Goal: Task Accomplishment & Management: Use online tool/utility

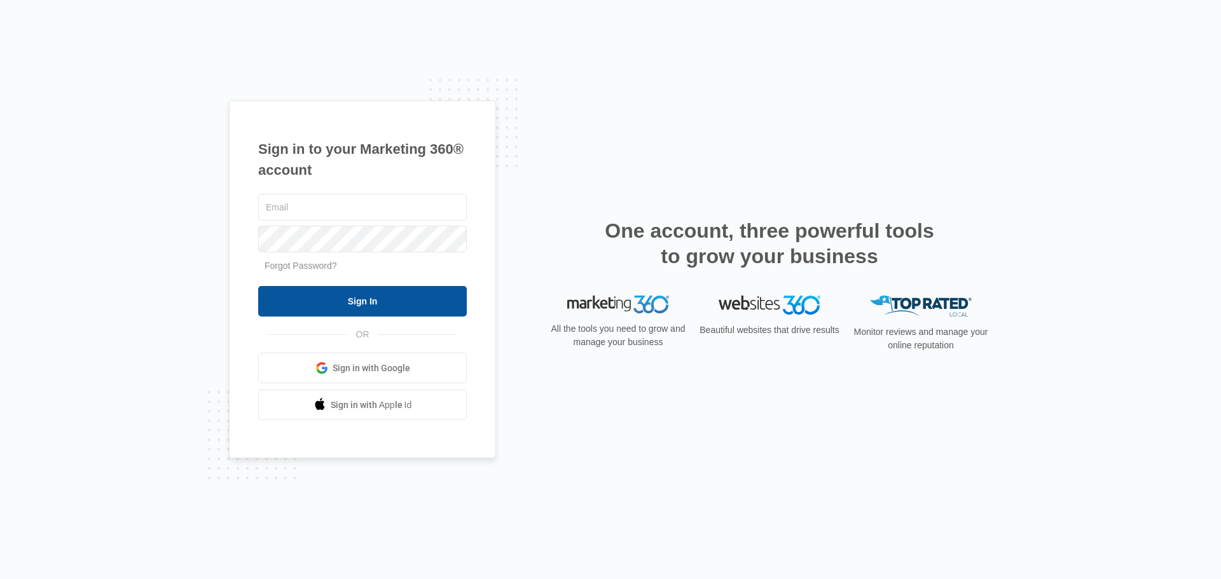
type input "[EMAIL_ADDRESS][DOMAIN_NAME]"
click at [373, 293] on input "Sign In" at bounding box center [362, 301] width 209 height 31
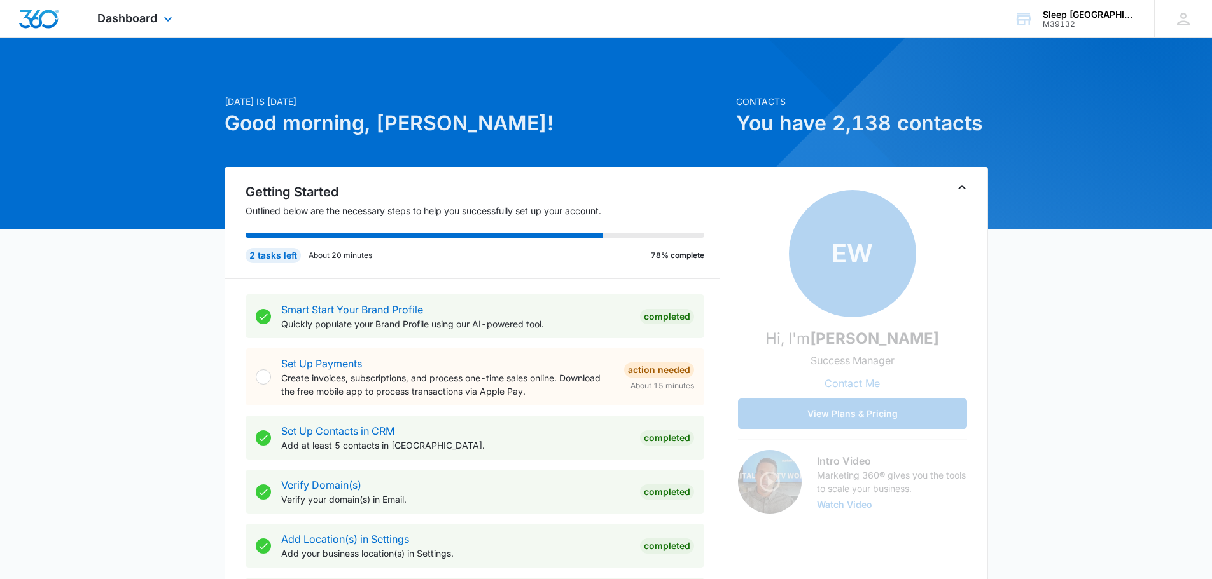
click at [150, 25] on div "Dashboard Apps Reputation Websites Forms CRM Email Social Payments POS Content …" at bounding box center [136, 19] width 116 height 38
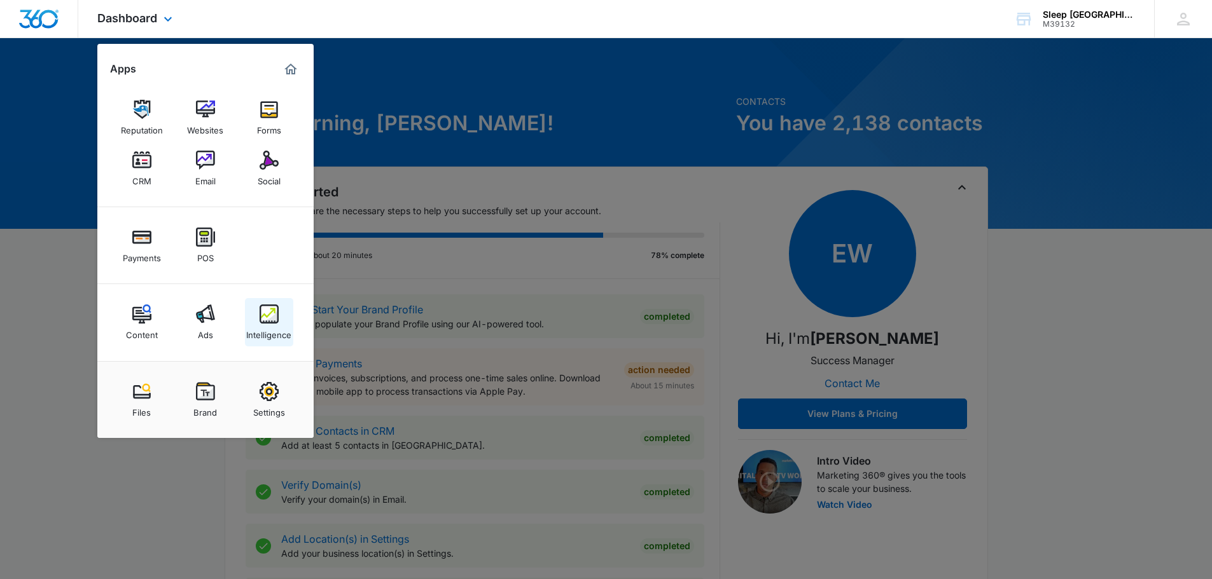
click at [271, 323] on img at bounding box center [269, 314] width 19 height 19
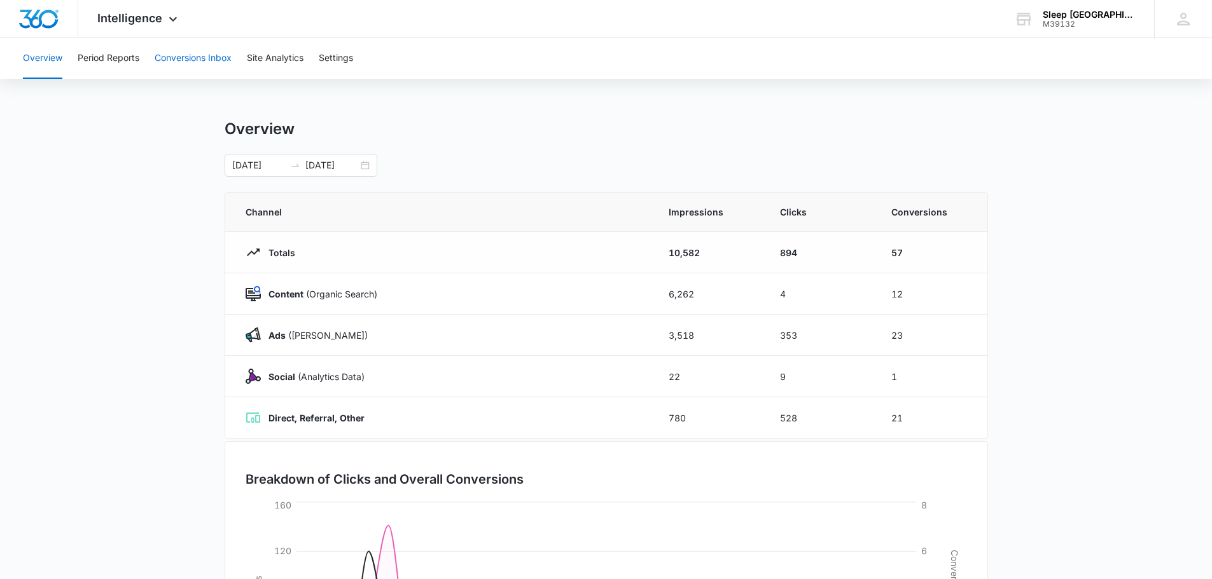
click at [192, 61] on button "Conversions Inbox" at bounding box center [193, 58] width 77 height 41
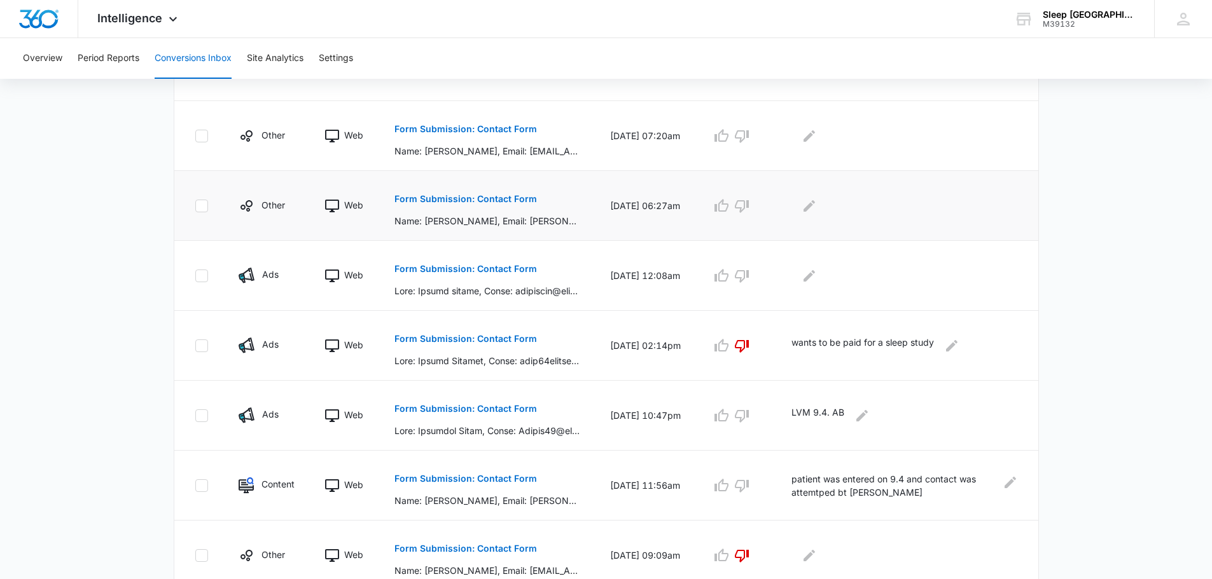
scroll to position [403, 0]
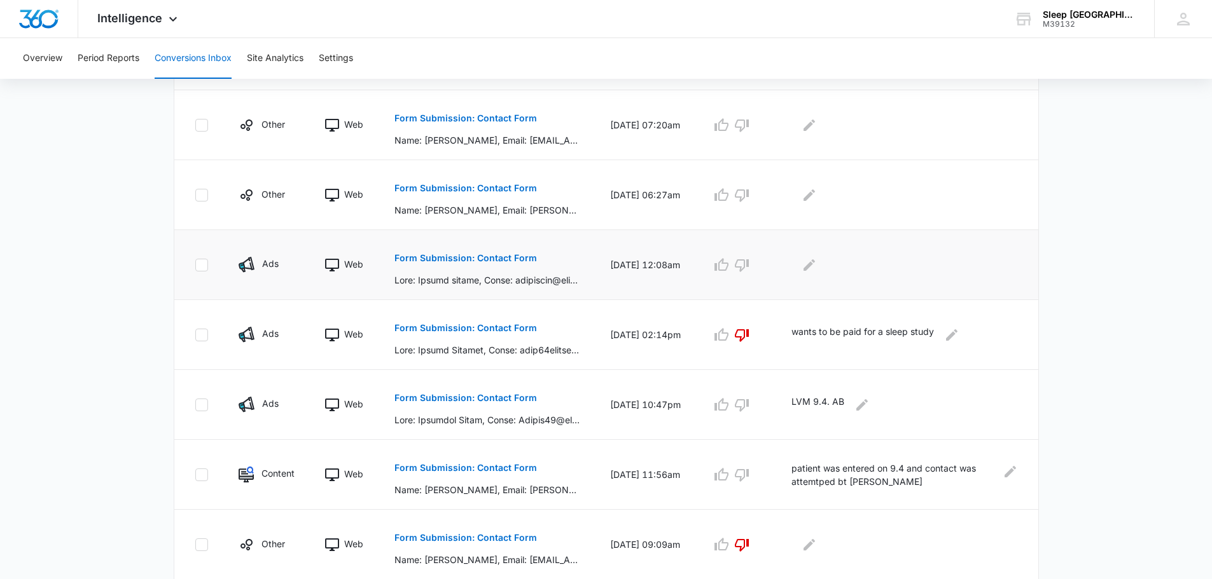
click at [466, 253] on button "Form Submission: Contact Form" at bounding box center [465, 258] width 142 height 31
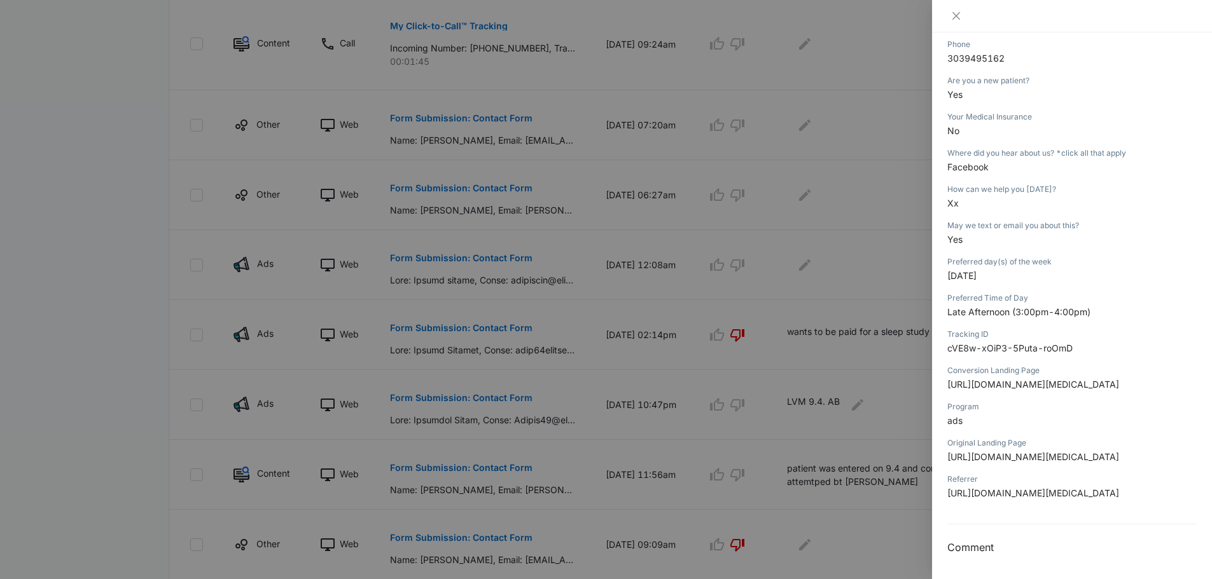
scroll to position [466, 0]
click at [956, 16] on icon "close" at bounding box center [956, 16] width 8 height 8
